Goal: Navigation & Orientation: Go to known website

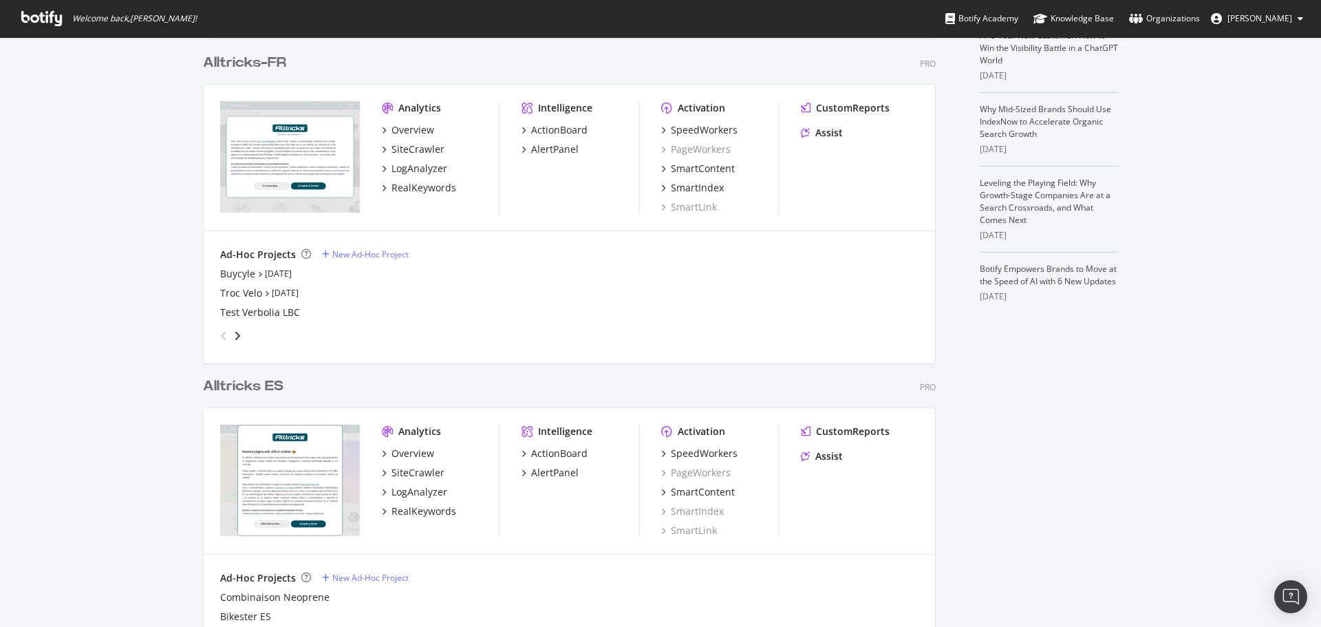
scroll to position [413, 0]
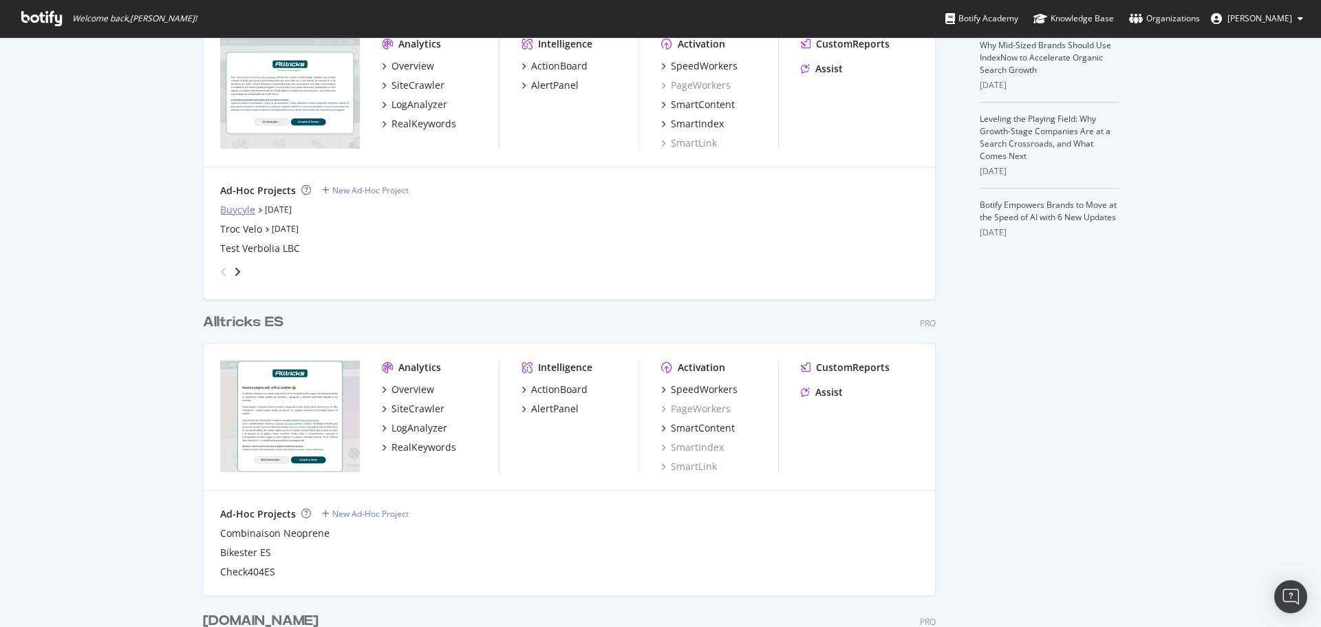
click at [237, 211] on div "Buycyle" at bounding box center [237, 210] width 35 height 14
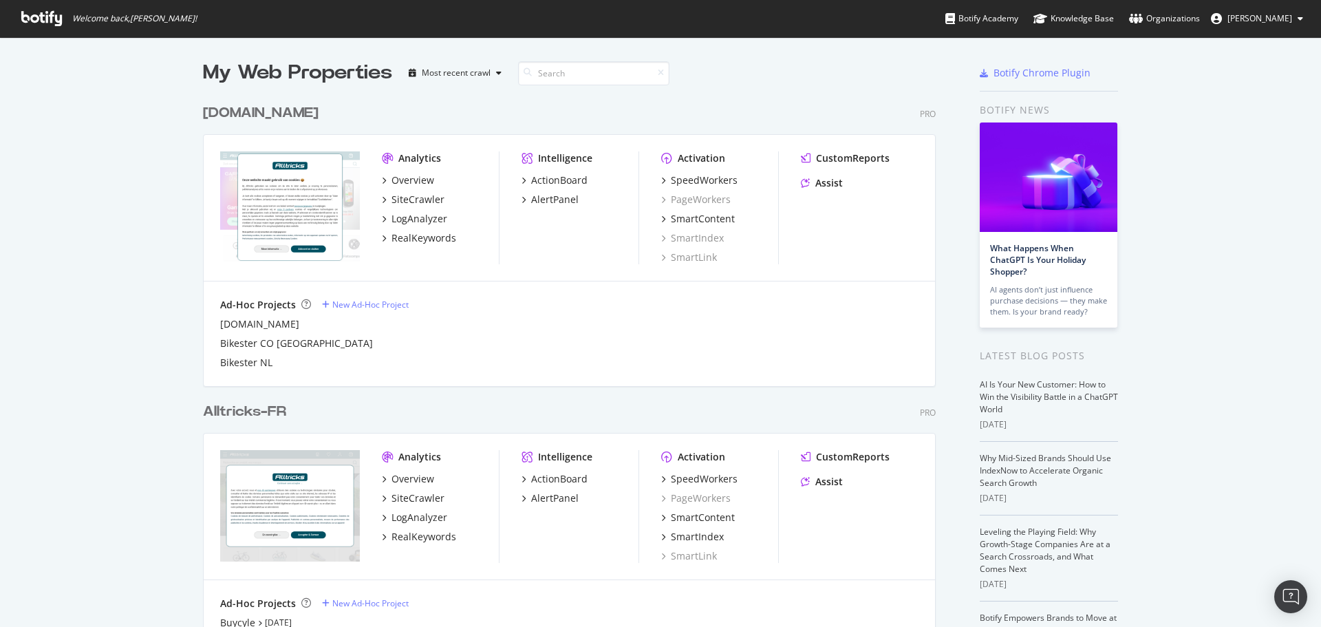
scroll to position [616, 1300]
